Goal: Transaction & Acquisition: Book appointment/travel/reservation

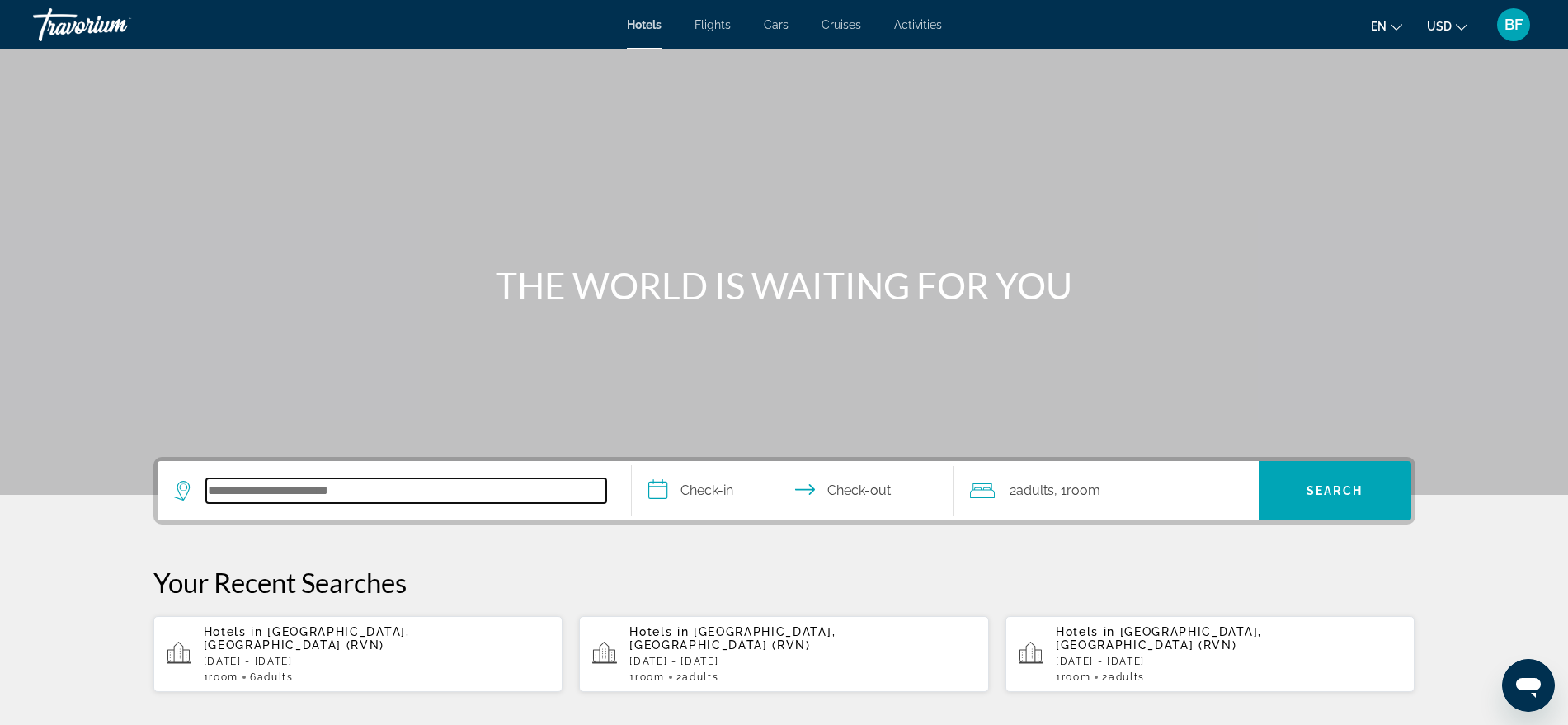
click at [346, 481] on input "Search hotel destination" at bounding box center [406, 491] width 400 height 25
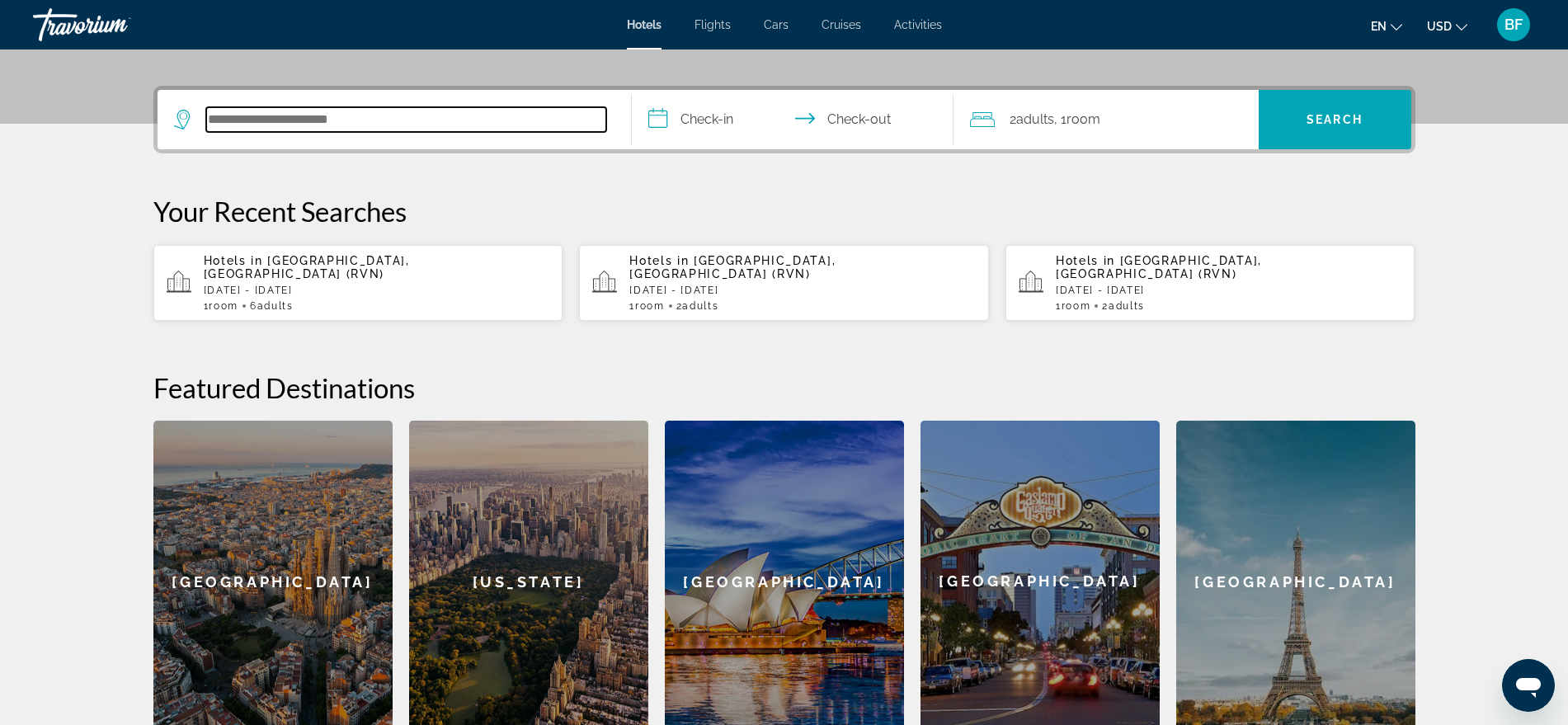
scroll to position [403, 0]
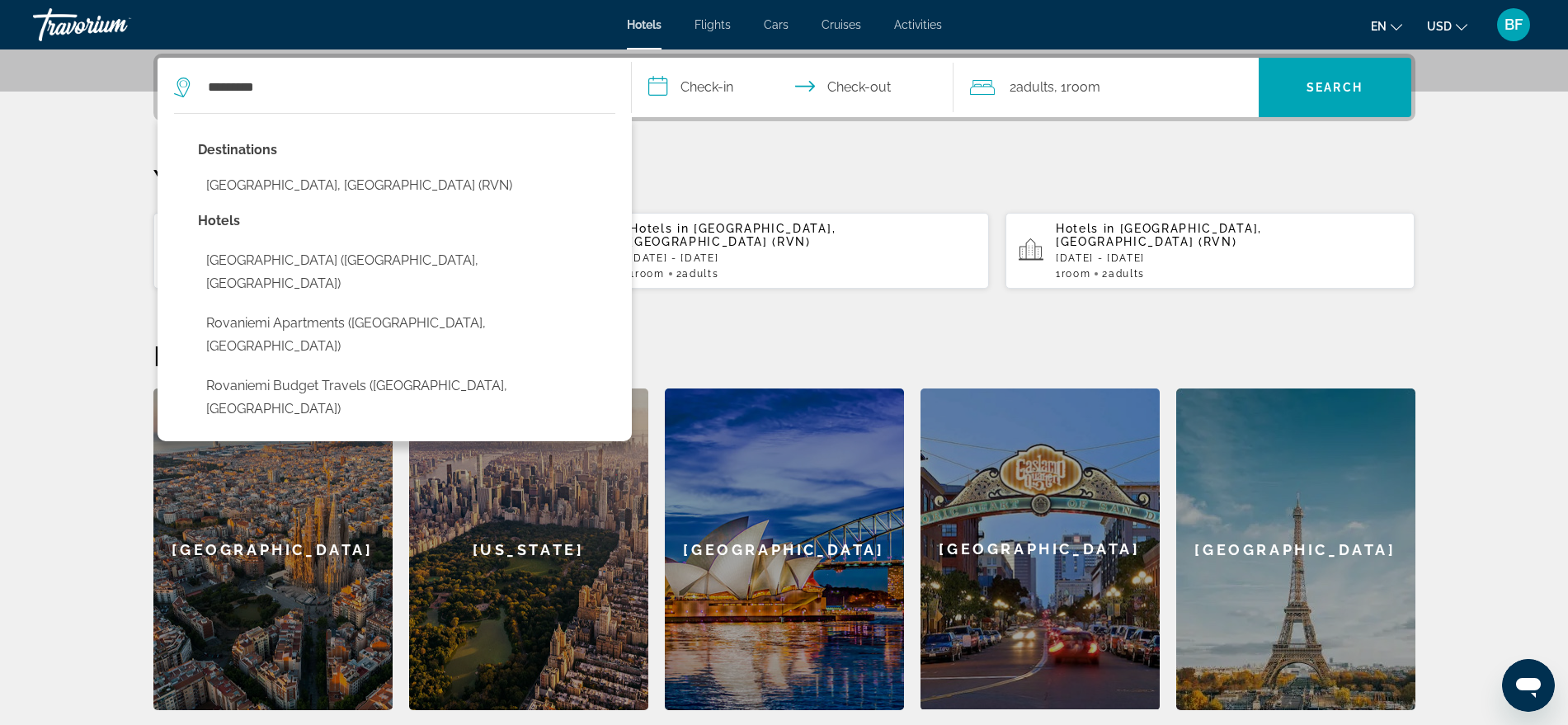
click at [252, 179] on button "[GEOGRAPHIC_DATA], [GEOGRAPHIC_DATA] (RVN)" at bounding box center [407, 186] width 417 height 31
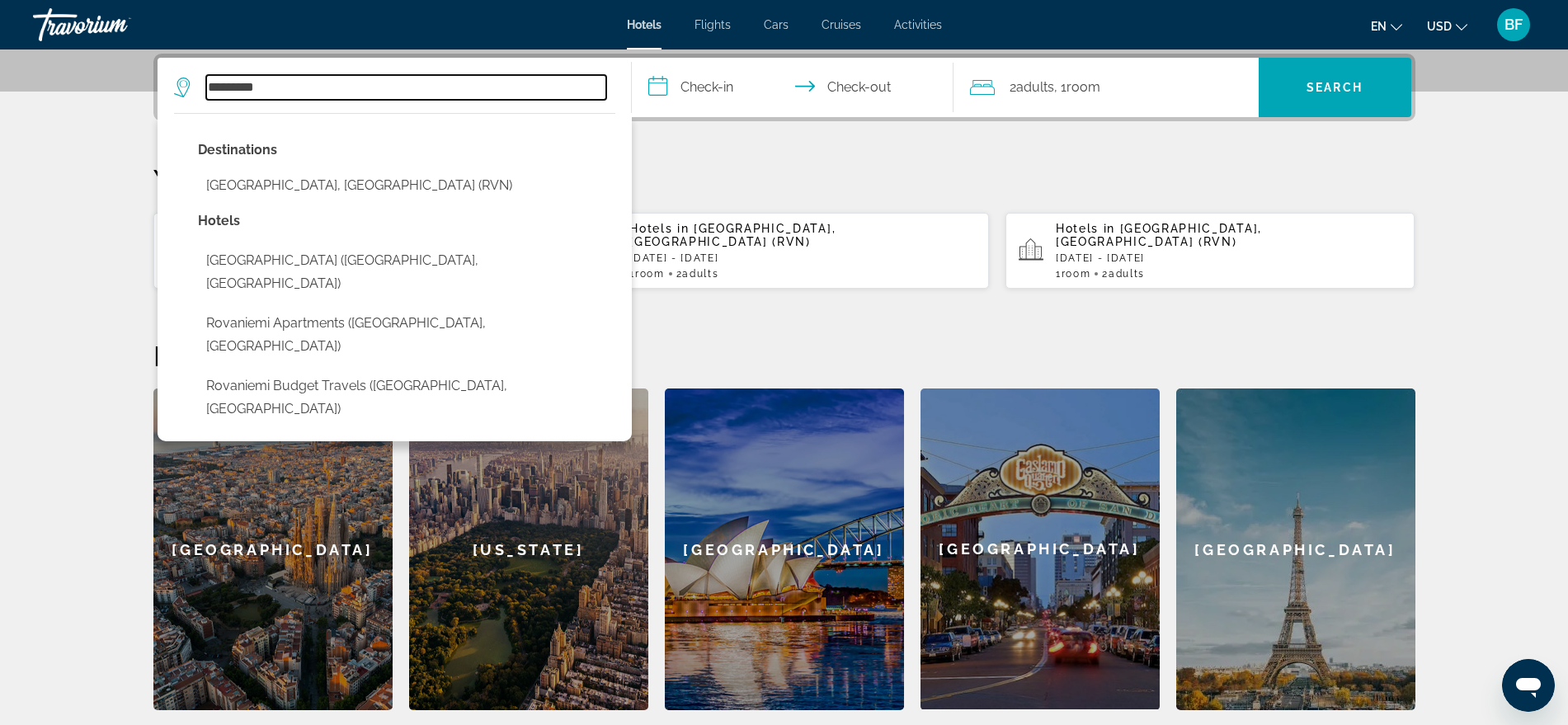
type input "**********"
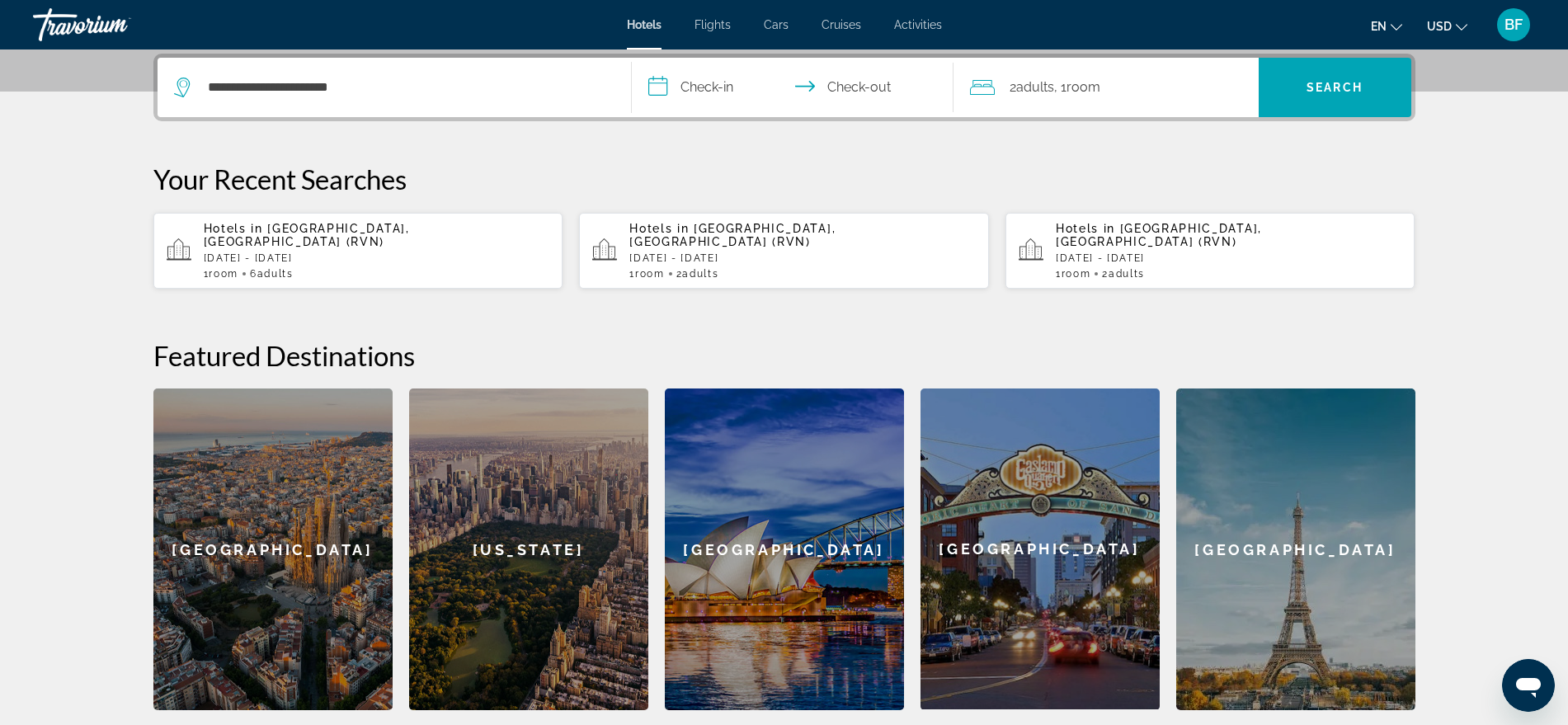
click at [714, 82] on input "**********" at bounding box center [796, 90] width 328 height 65
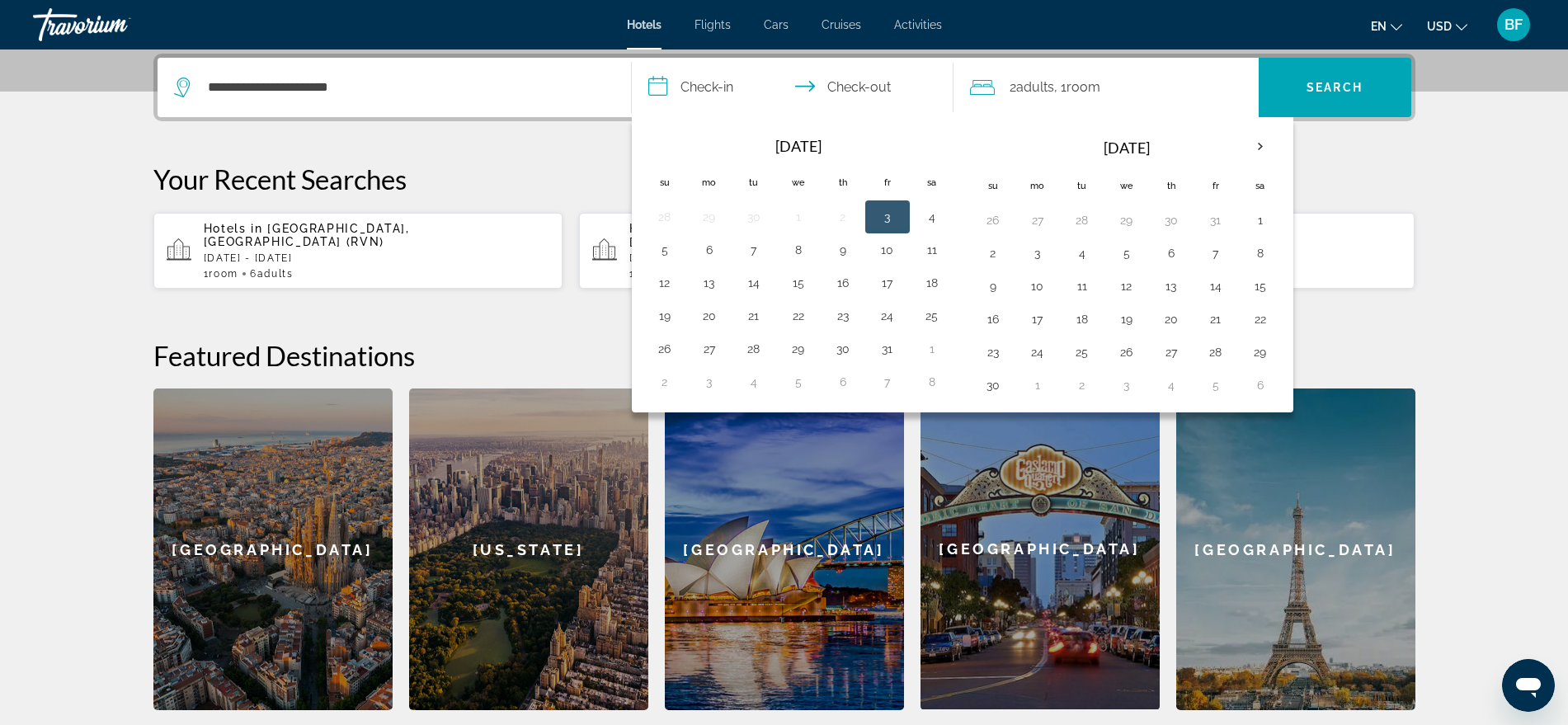
click at [1498, 191] on section "**********" at bounding box center [784, 154] width 1568 height 1114
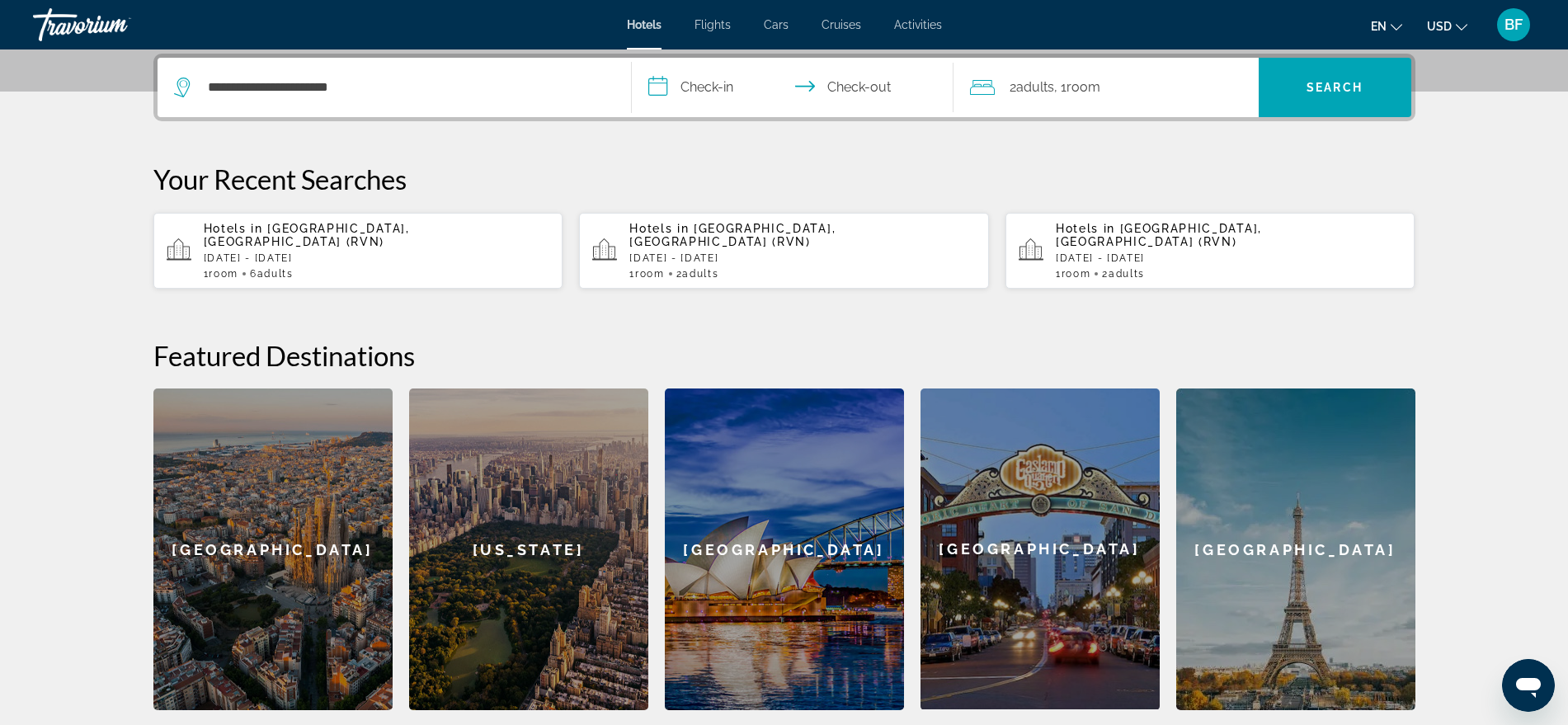
click at [1061, 78] on span ", 1 Room rooms" at bounding box center [1077, 88] width 46 height 23
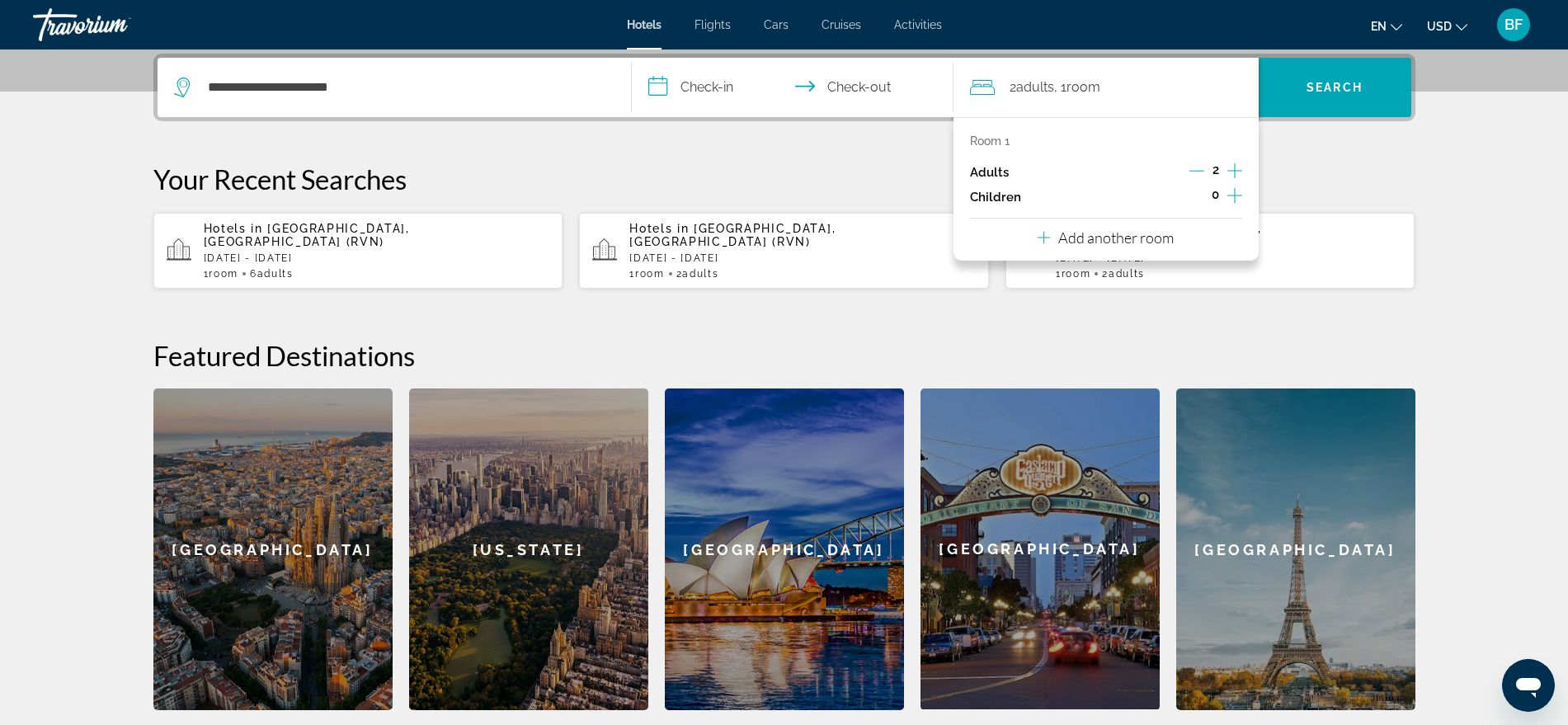
click at [1236, 190] on icon "Increment children" at bounding box center [1234, 195] width 14 height 19
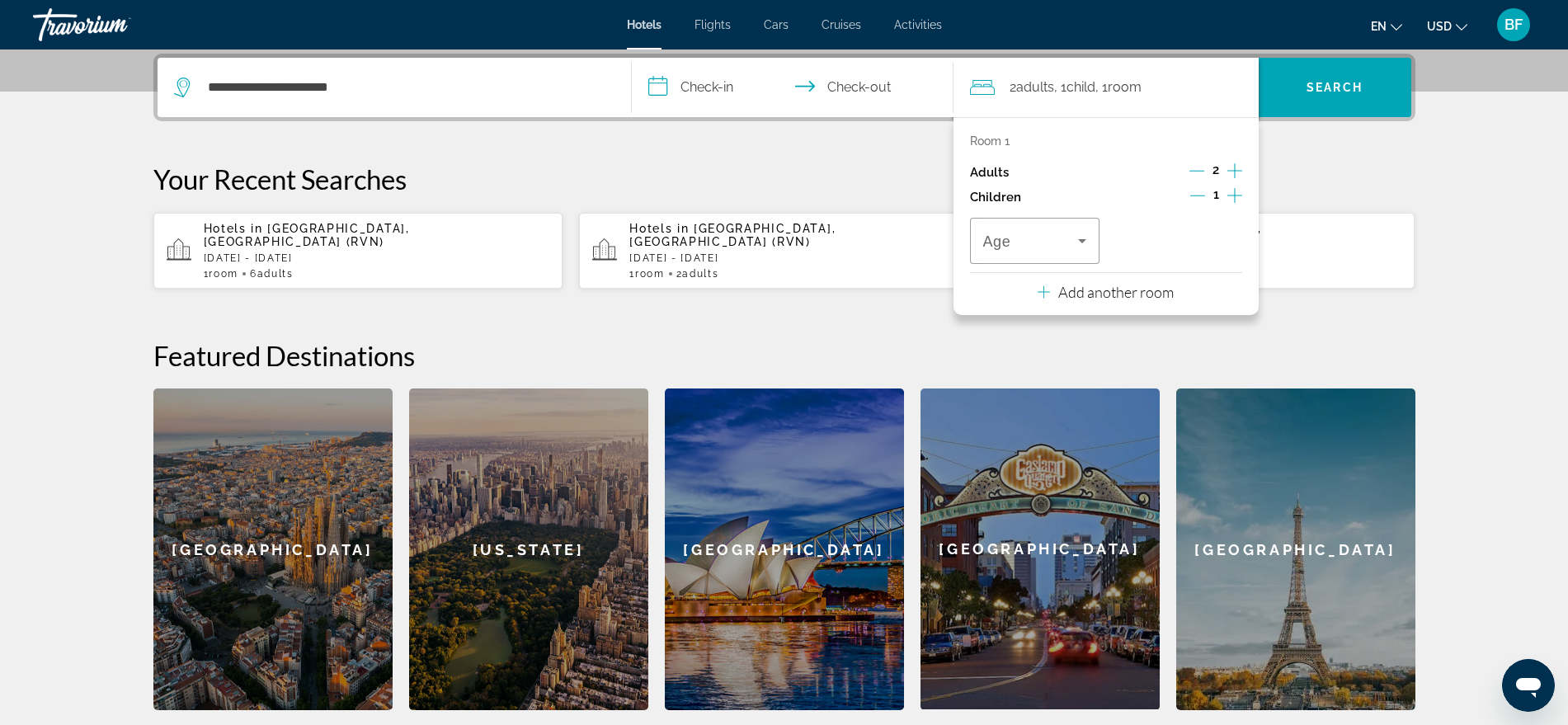
click at [1236, 190] on icon "Increment children" at bounding box center [1234, 195] width 14 height 19
click at [1337, 102] on span "Search" at bounding box center [1334, 87] width 153 height 40
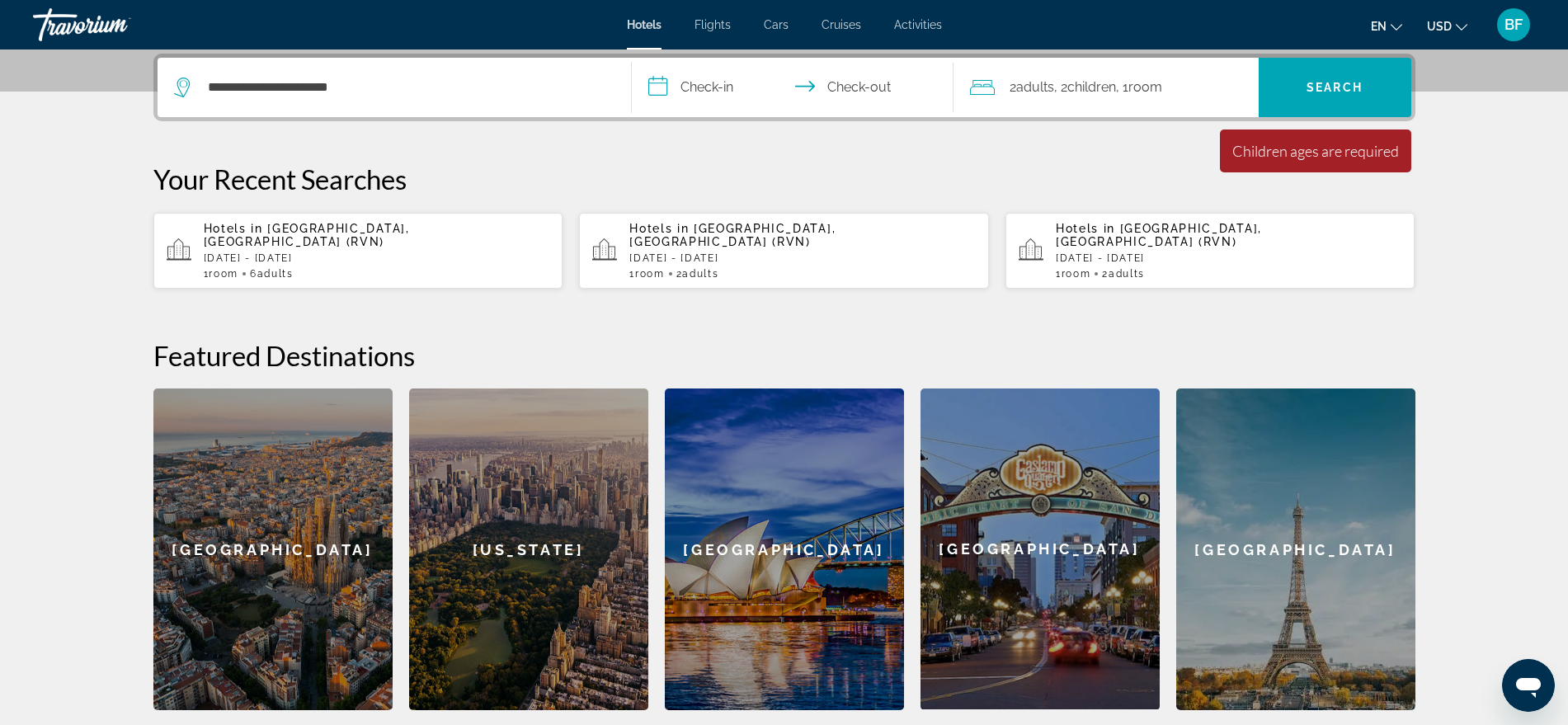
click at [1306, 168] on div "Minimum length of stay is 1 day All fields are required Children ages are requi…" at bounding box center [1315, 151] width 191 height 43
click at [1116, 87] on span "Children" at bounding box center [1091, 87] width 48 height 15
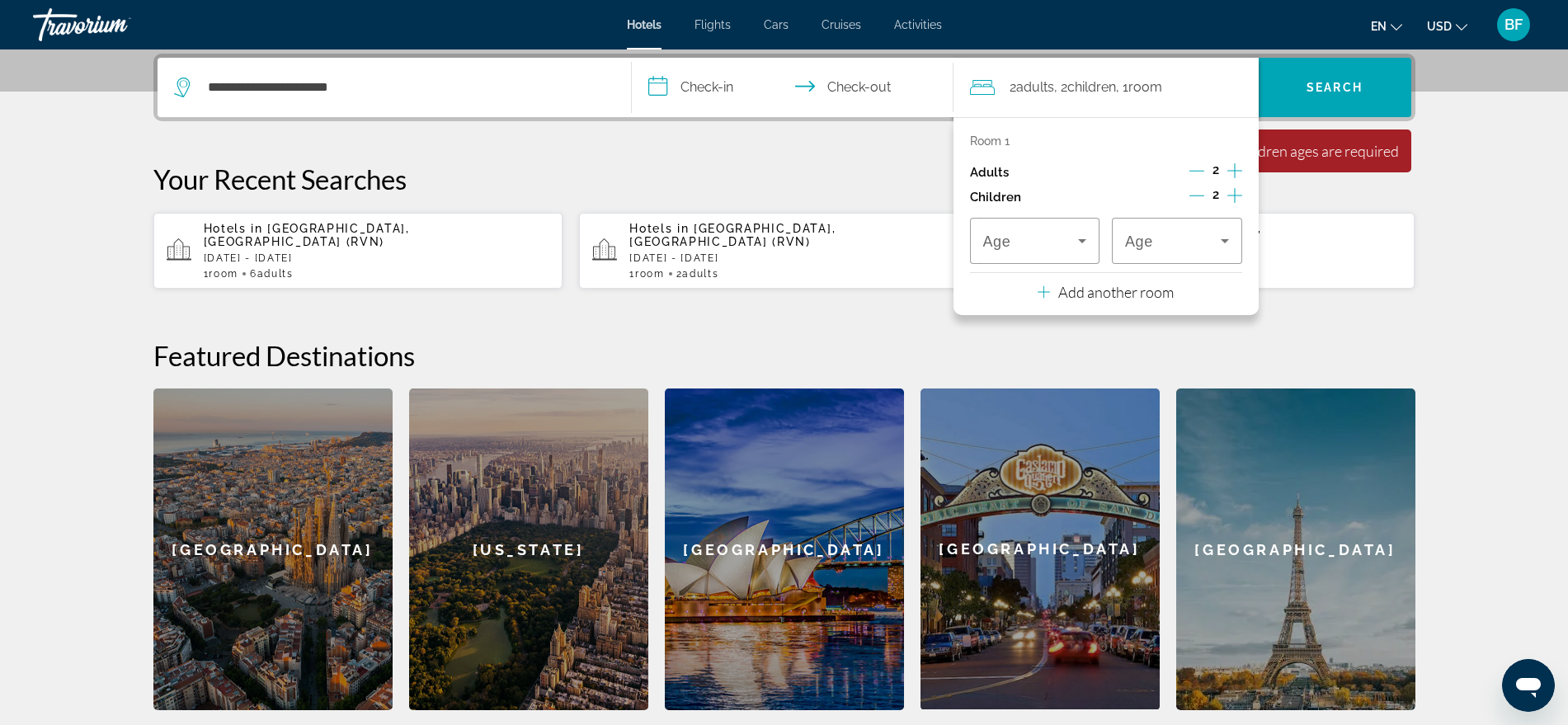
click at [1067, 251] on div "Travelers: 2 adults, 2 children" at bounding box center [1035, 241] width 104 height 46
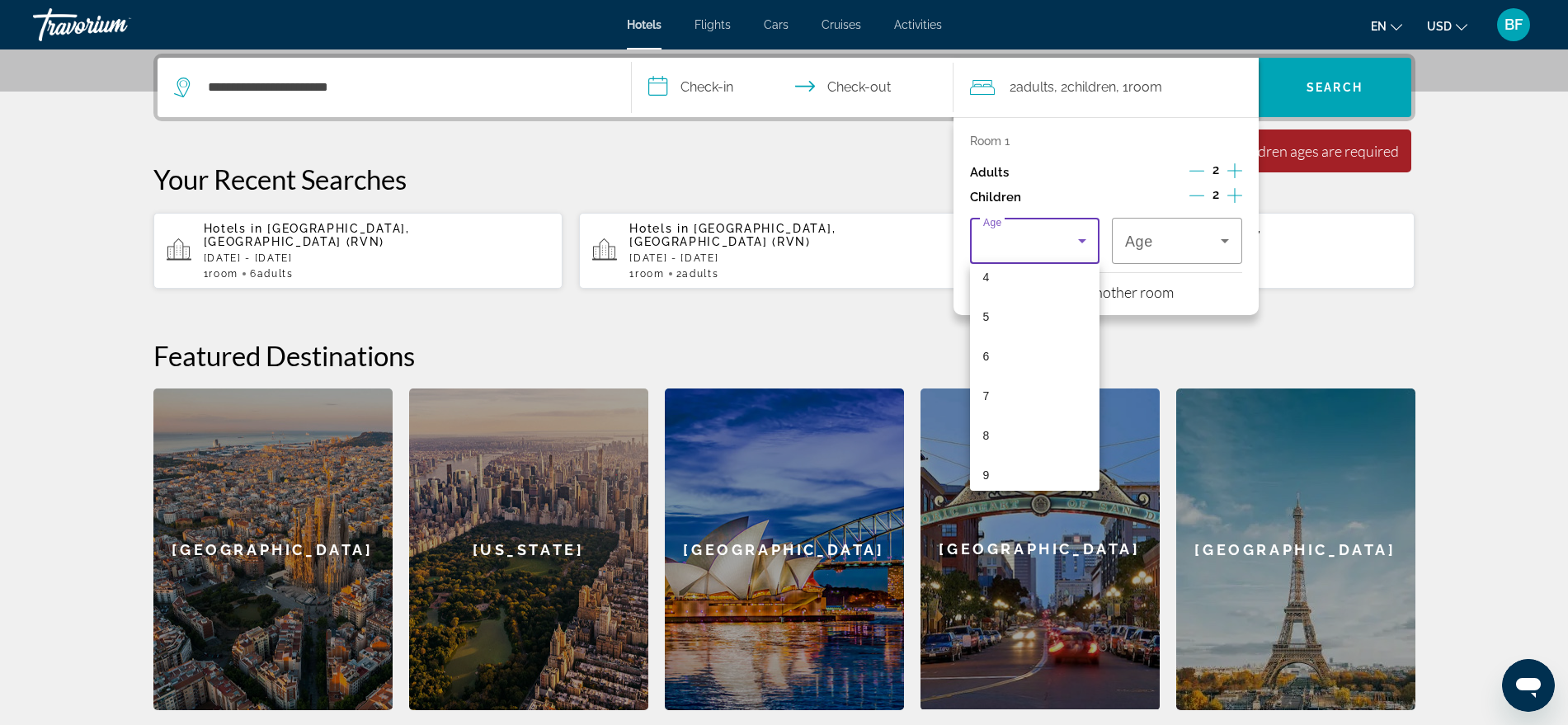
scroll to position [186, 0]
click at [1009, 350] on mat-option "6" at bounding box center [1035, 342] width 130 height 40
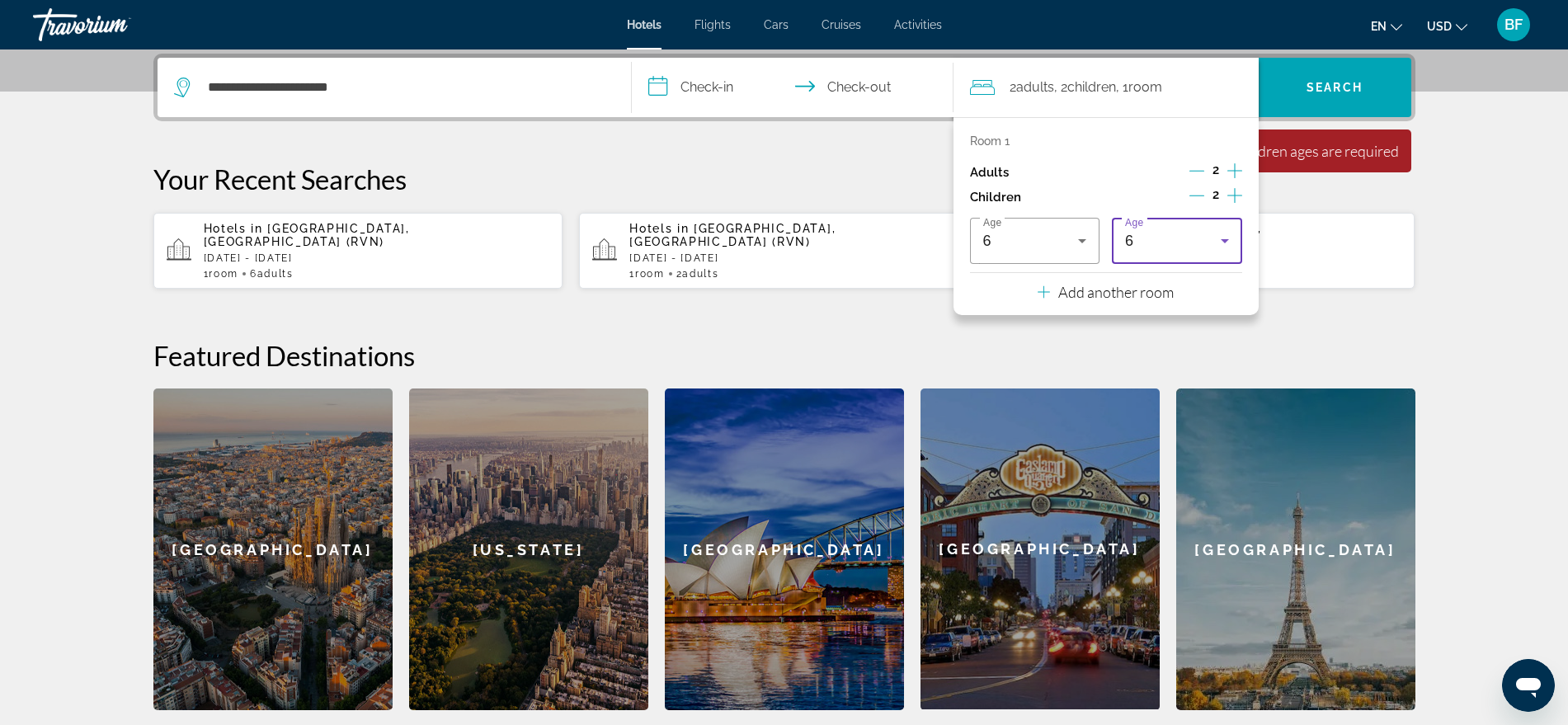
click at [1183, 237] on div "6" at bounding box center [1172, 241] width 96 height 19
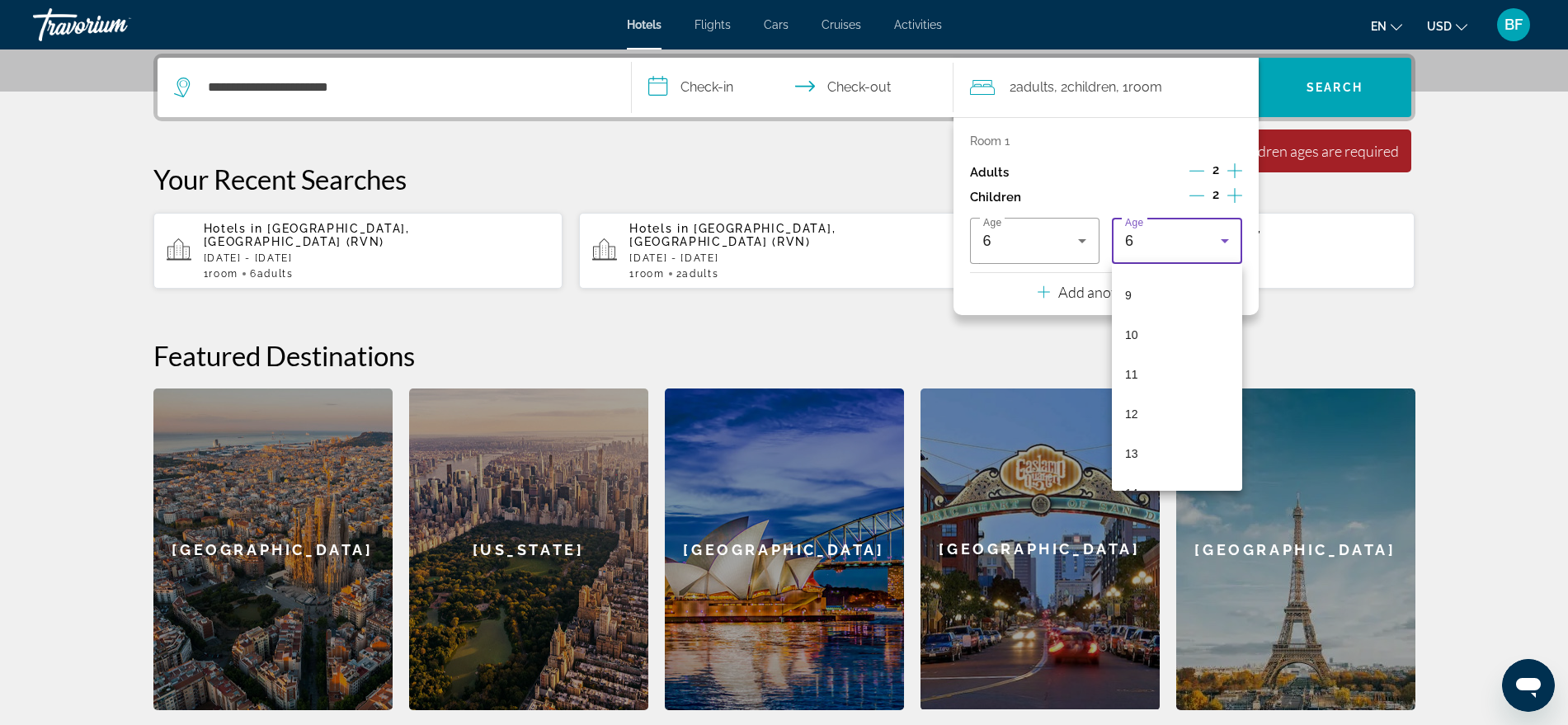
scroll to position [352, 0]
click at [1146, 362] on mat-option "11" at bounding box center [1177, 373] width 130 height 40
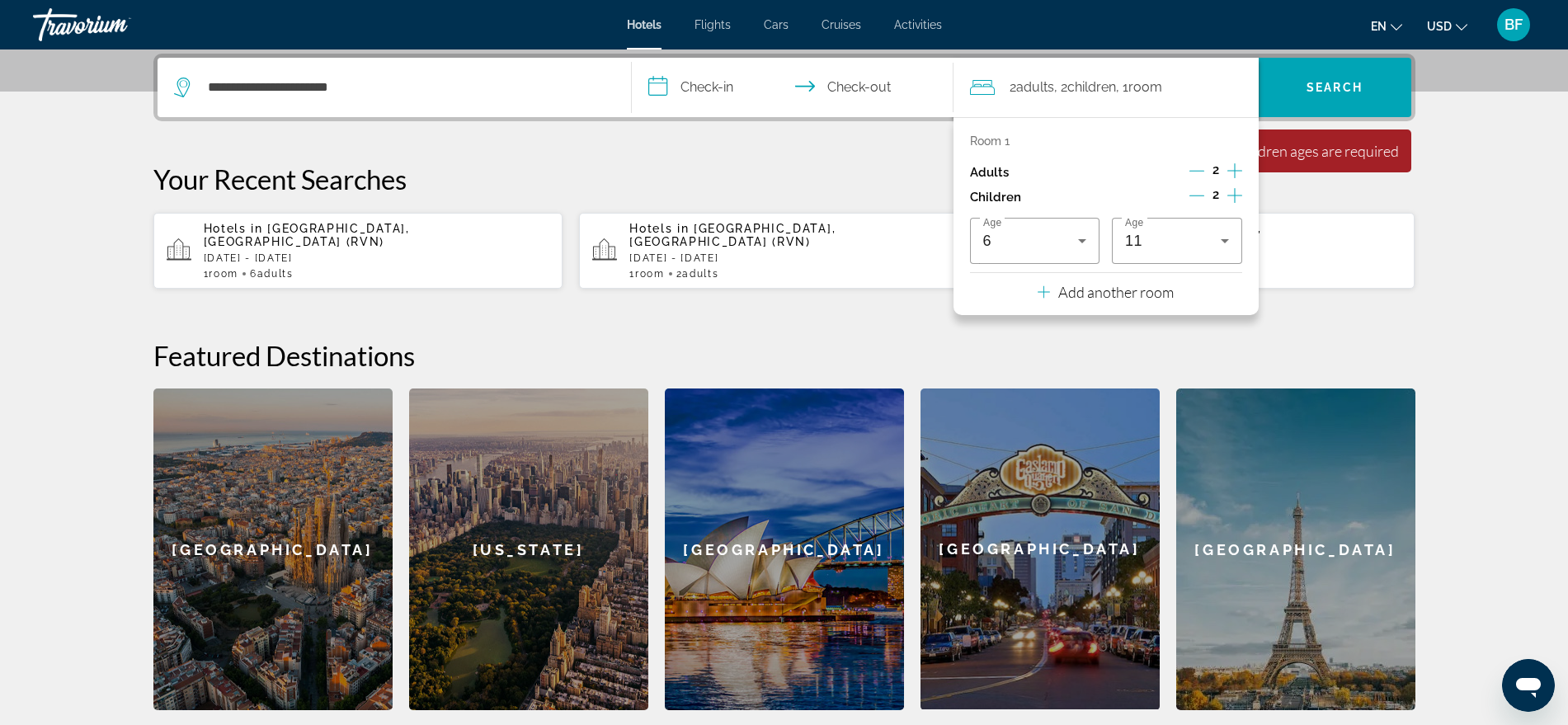
click at [1338, 161] on div "Minimum length of stay is 1 day All fields are required Children ages are requi…" at bounding box center [1315, 151] width 191 height 43
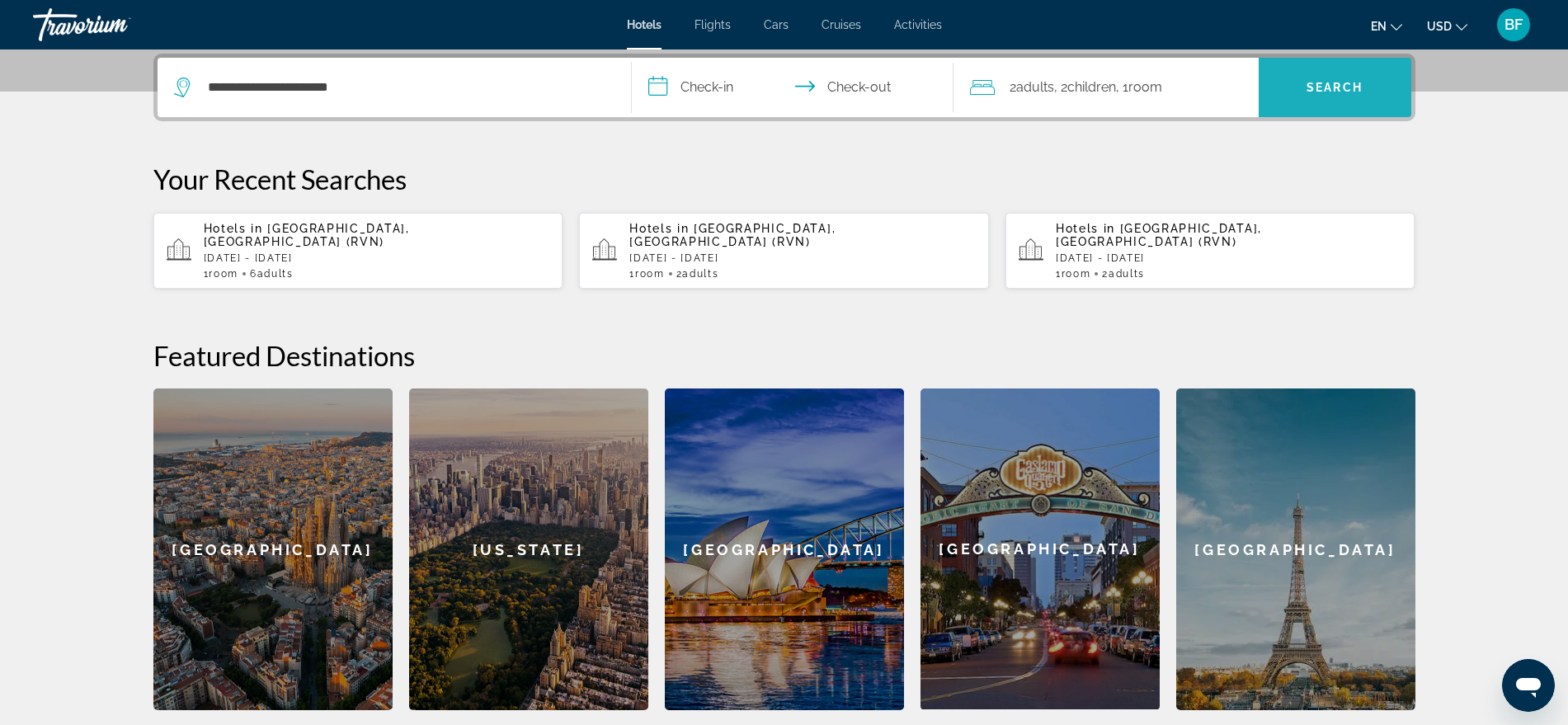
click at [1342, 108] on span "Search" at bounding box center [1334, 87] width 153 height 59
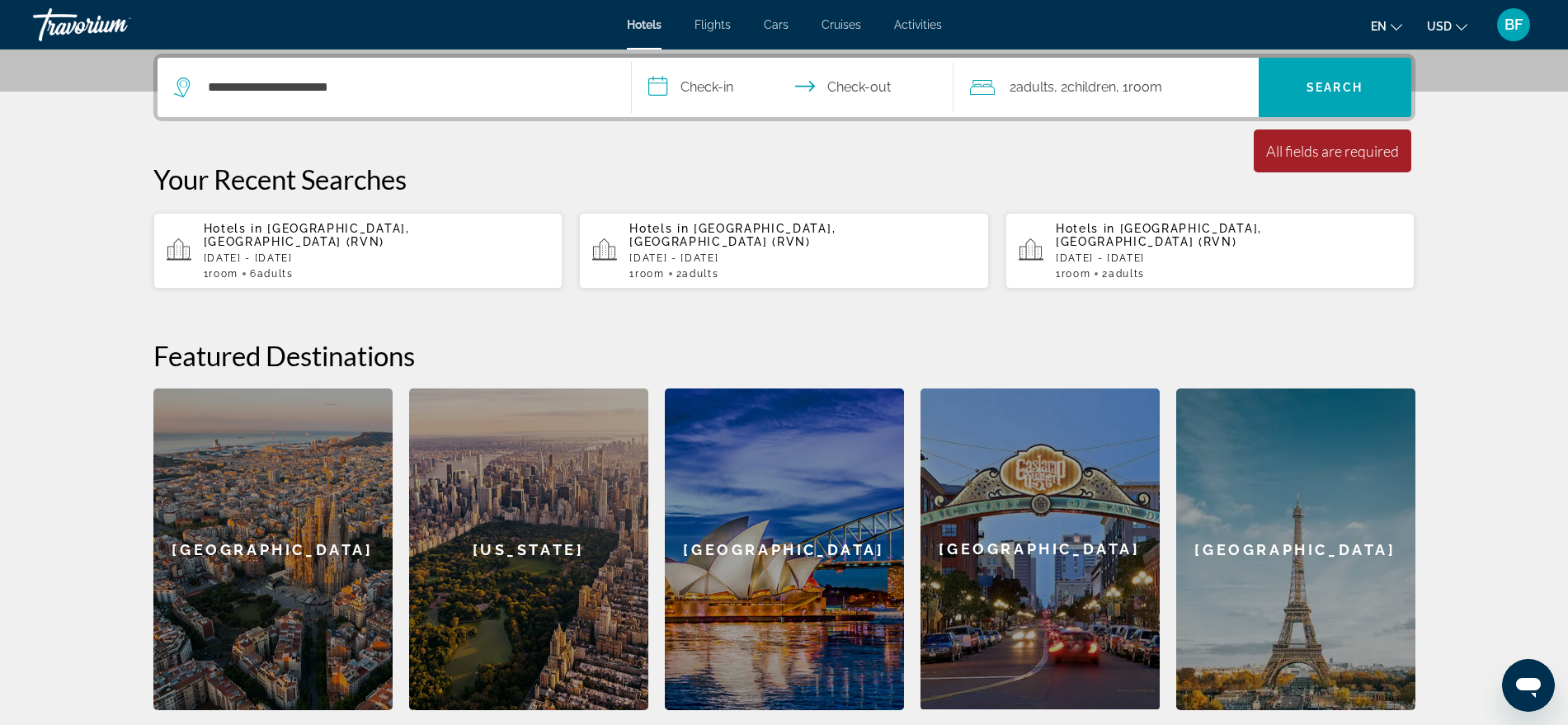
click at [1130, 84] on span ", 1 Room rooms" at bounding box center [1139, 88] width 46 height 23
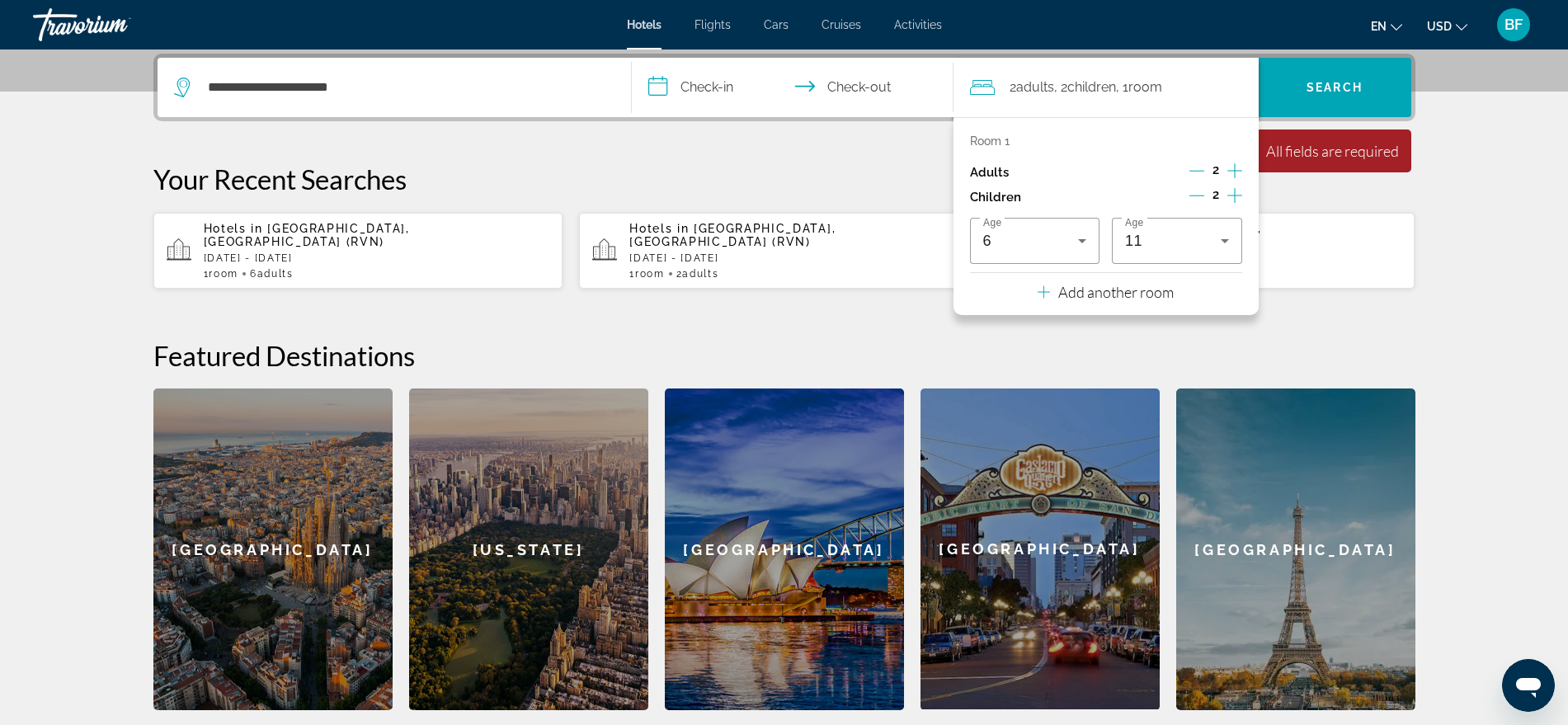
click at [1117, 167] on div "Adults 2" at bounding box center [1106, 173] width 272 height 25
click at [1335, 92] on span "Search" at bounding box center [1334, 88] width 56 height 14
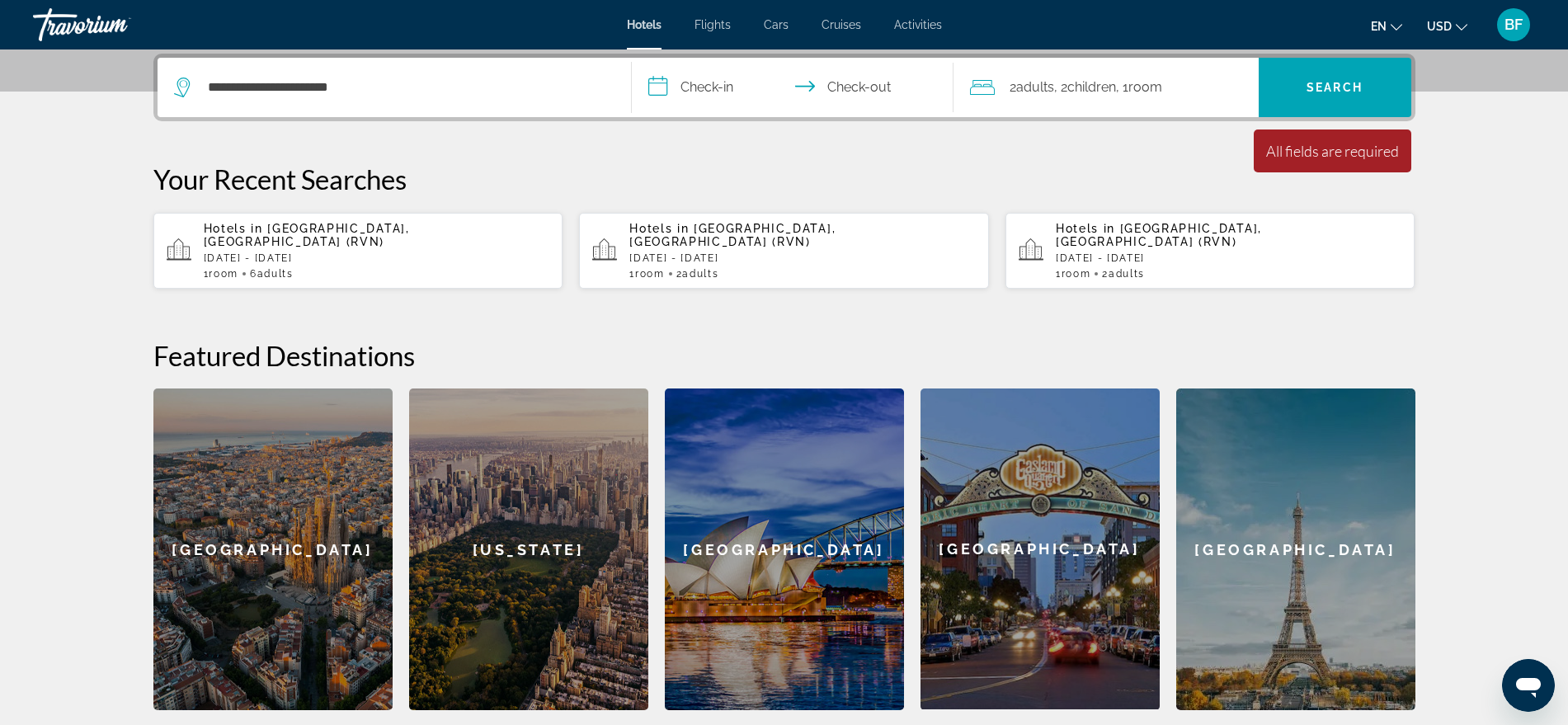
drag, startPoint x: 1325, startPoint y: 99, endPoint x: 1286, endPoint y: 121, distance: 44.8
click at [1286, 121] on div "**********" at bounding box center [784, 87] width 1262 height 68
click at [718, 82] on input "**********" at bounding box center [796, 90] width 328 height 65
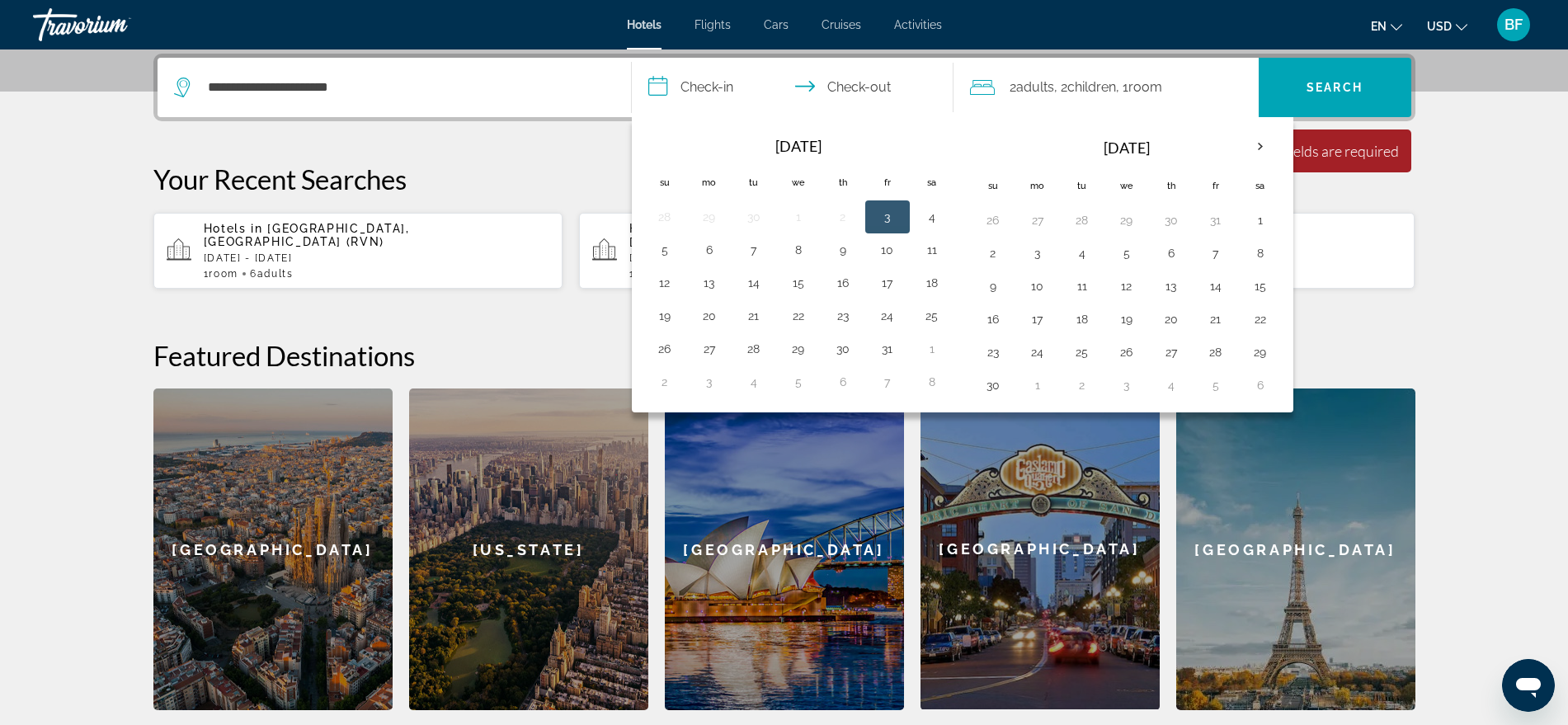
click at [1264, 135] on th "Next month" at bounding box center [1260, 147] width 44 height 37
click at [1246, 285] on button "20" at bounding box center [1259, 286] width 26 height 23
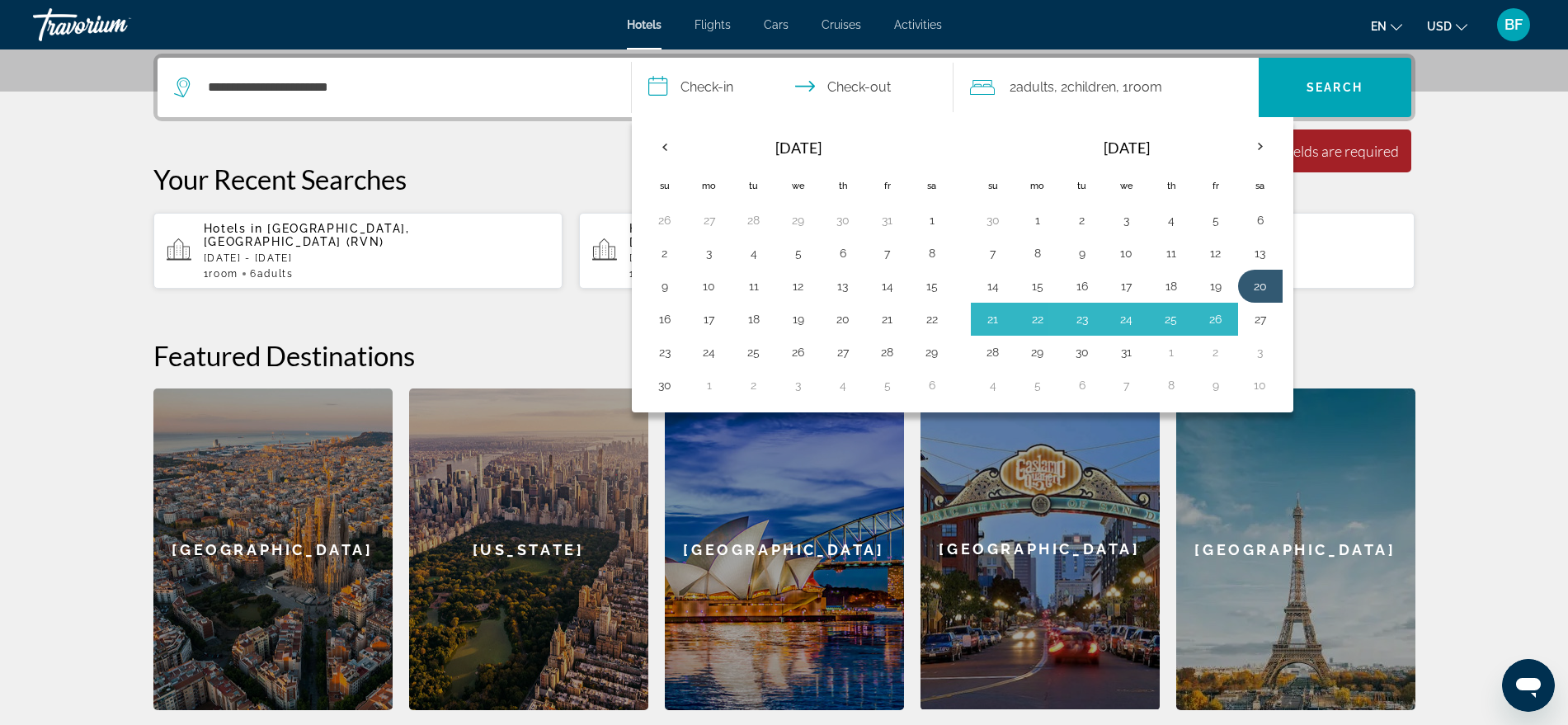
click at [1263, 322] on button "27" at bounding box center [1259, 319] width 26 height 23
type input "**********"
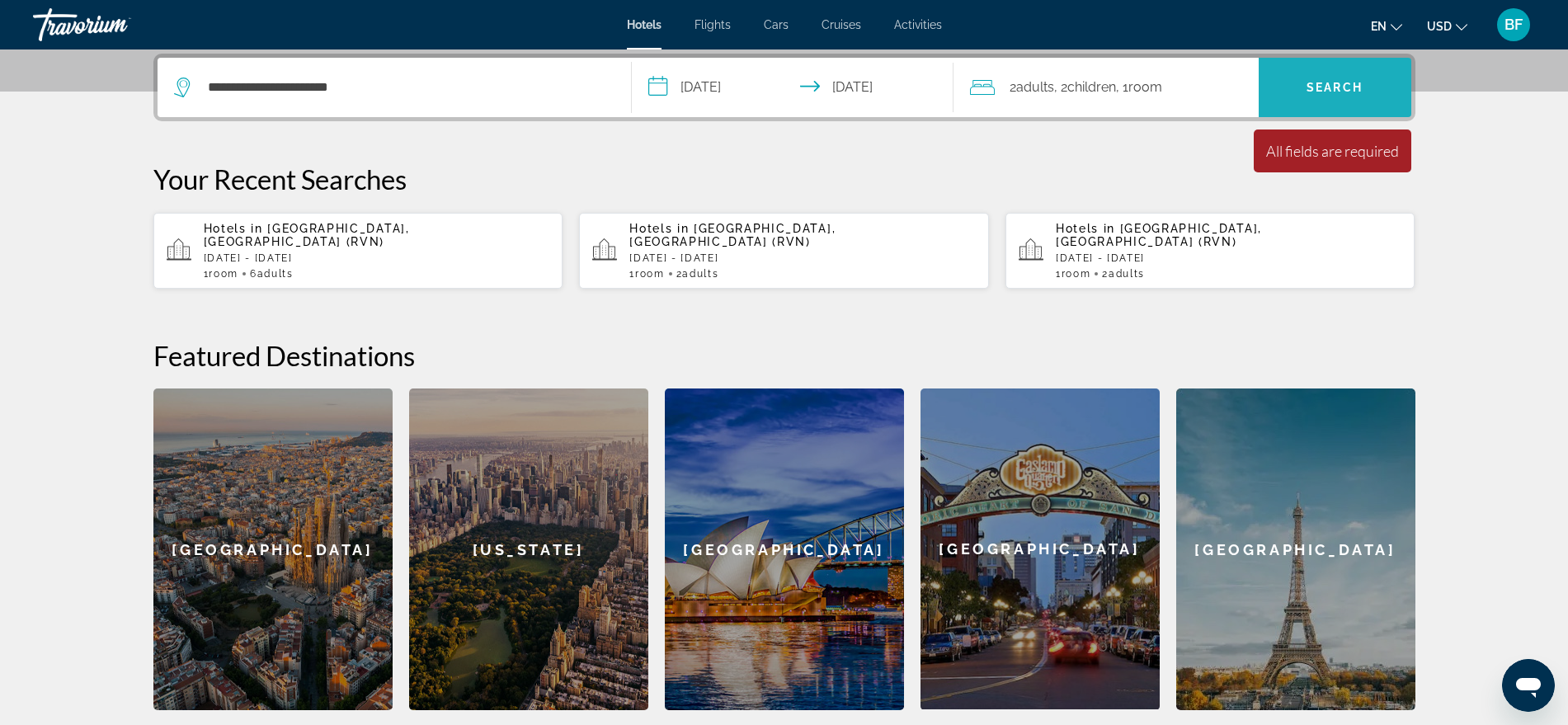
click at [1378, 97] on span "Search" at bounding box center [1334, 87] width 153 height 40
